Goal: Task Accomplishment & Management: Use online tool/utility

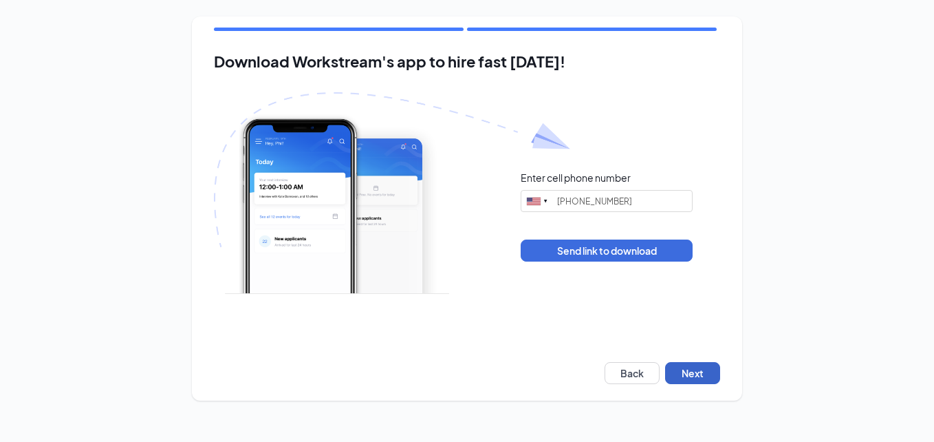
click at [699, 369] on button "Next" at bounding box center [692, 373] width 55 height 22
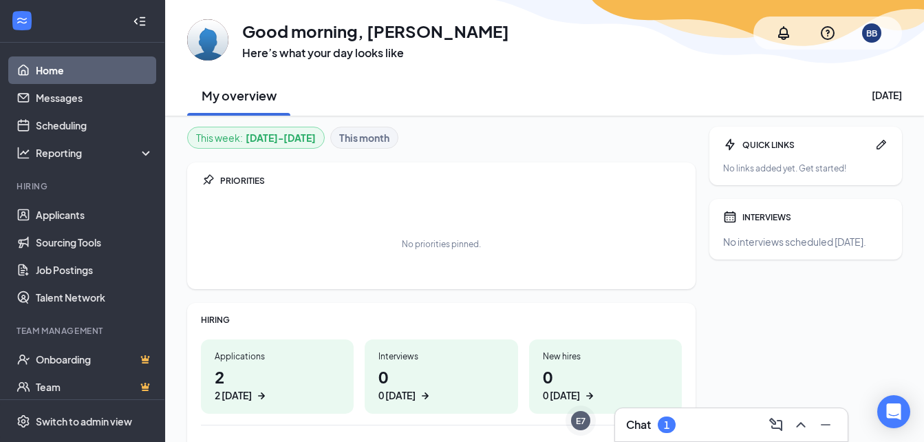
click at [303, 391] on div "2 today" at bounding box center [277, 395] width 125 height 14
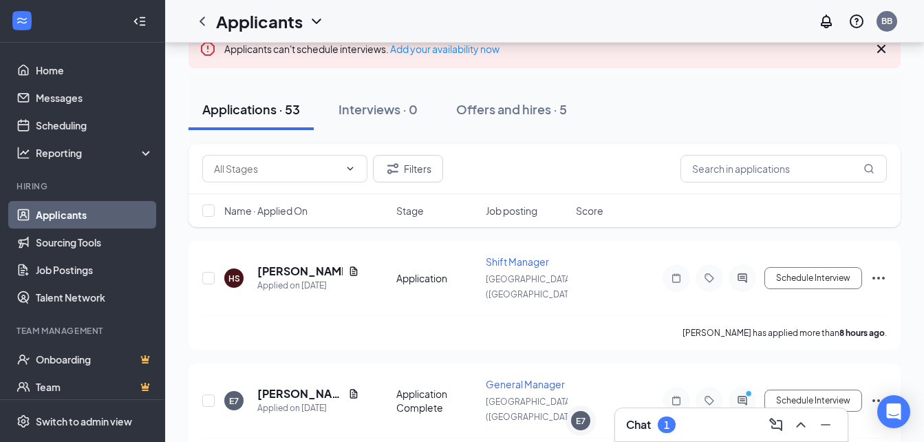
scroll to position [88, 0]
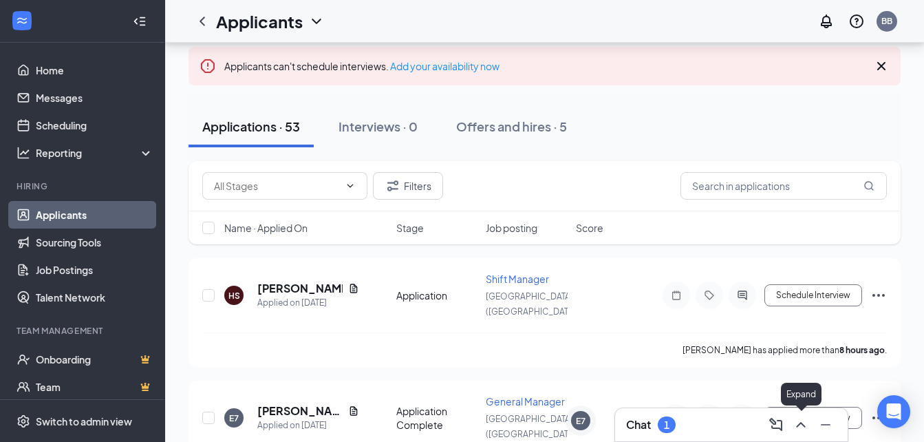
click at [796, 422] on icon "ChevronUp" at bounding box center [800, 424] width 17 height 17
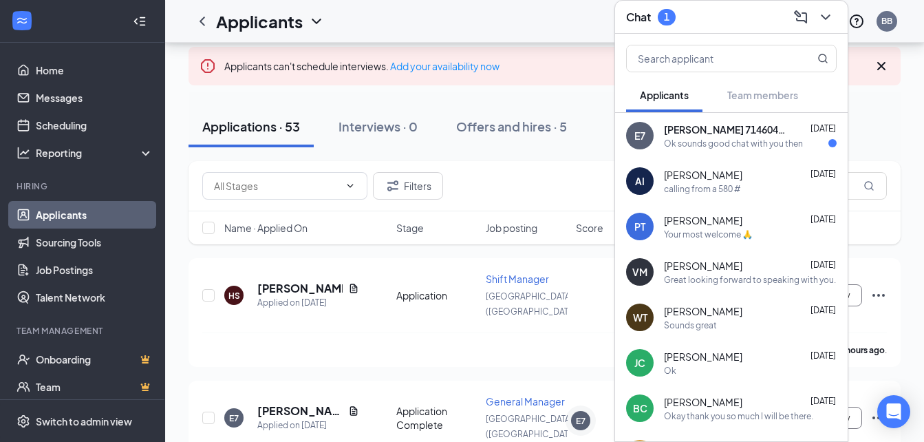
click at [755, 144] on div "Ok sounds good chat with you then" at bounding box center [733, 144] width 139 height 12
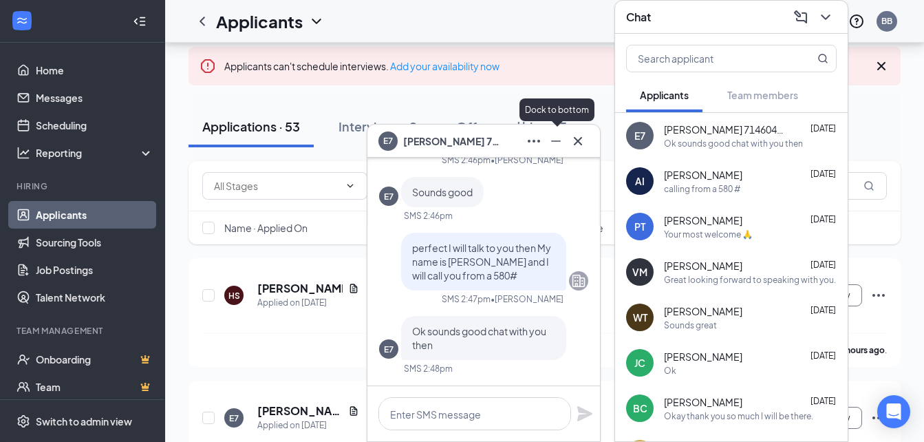
click at [560, 144] on icon "Minimize" at bounding box center [555, 141] width 17 height 17
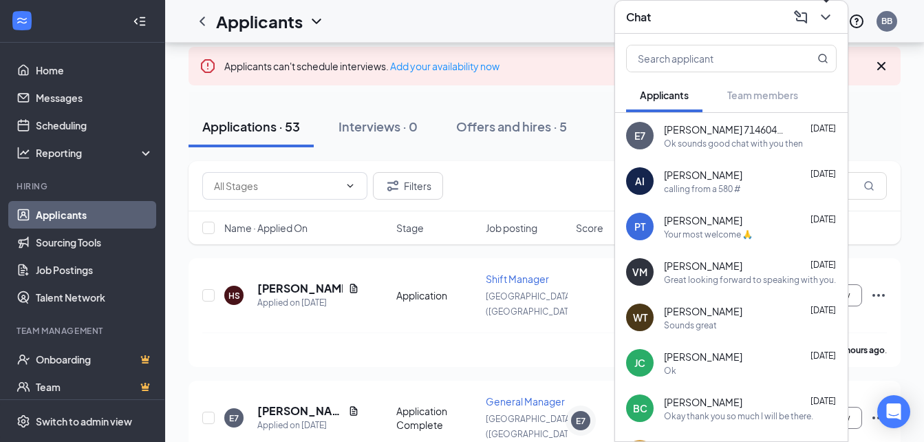
click at [821, 16] on icon "ChevronDown" at bounding box center [825, 17] width 17 height 17
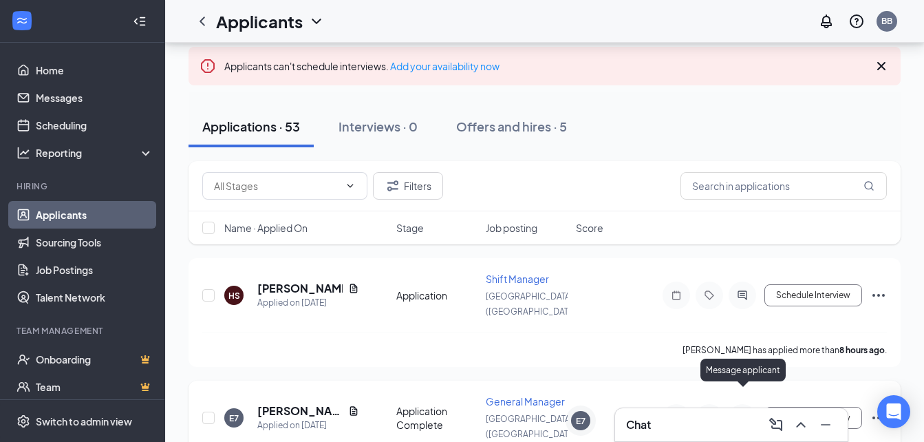
click at [740, 412] on icon "ActiveChat" at bounding box center [742, 417] width 17 height 11
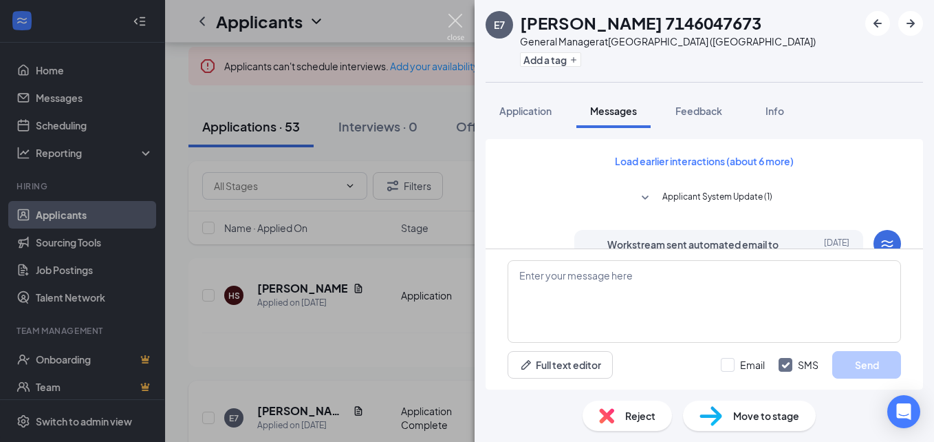
click at [454, 22] on img at bounding box center [455, 27] width 17 height 27
